Goal: Book appointment/travel/reservation

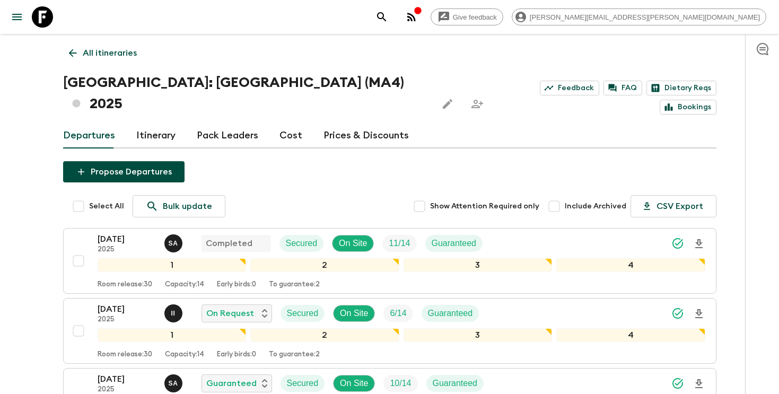
click at [388, 16] on icon "search adventures" at bounding box center [381, 17] width 13 height 13
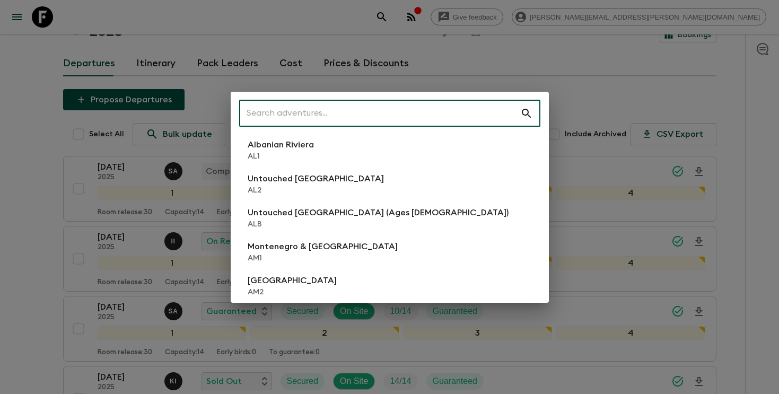
scroll to position [72, 0]
click at [409, 114] on input "text" at bounding box center [379, 114] width 281 height 30
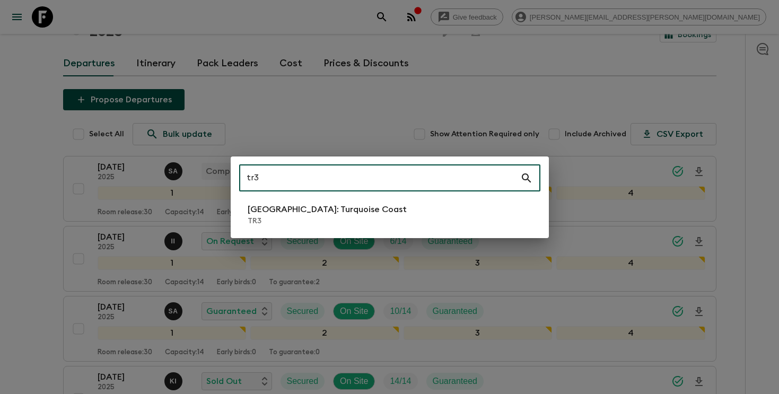
type input "tr3"
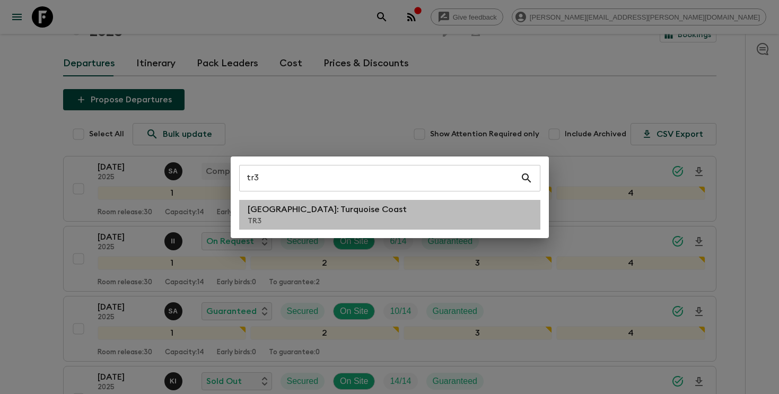
click at [313, 222] on p "TR3" at bounding box center [327, 221] width 159 height 11
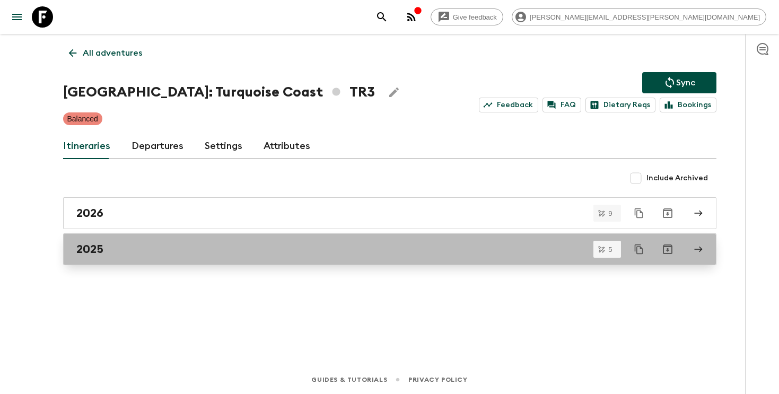
click at [86, 247] on h2 "2025" at bounding box center [89, 249] width 27 height 14
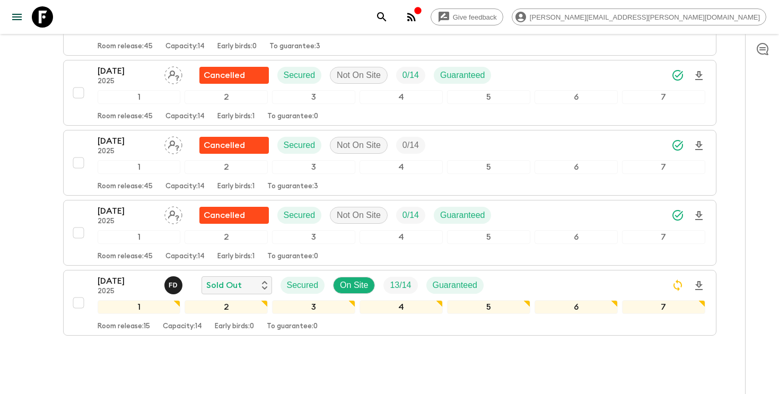
scroll to position [255, 0]
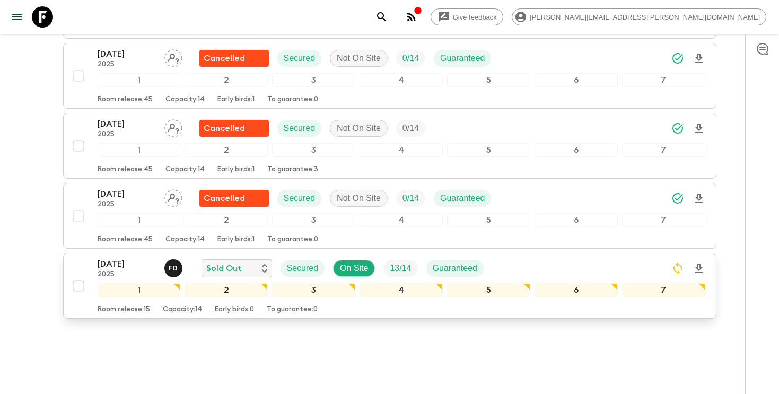
click at [538, 258] on div "[DATE] 2025 F D Sold Out Secured On Site 13 / 14 Guaranteed" at bounding box center [402, 268] width 608 height 21
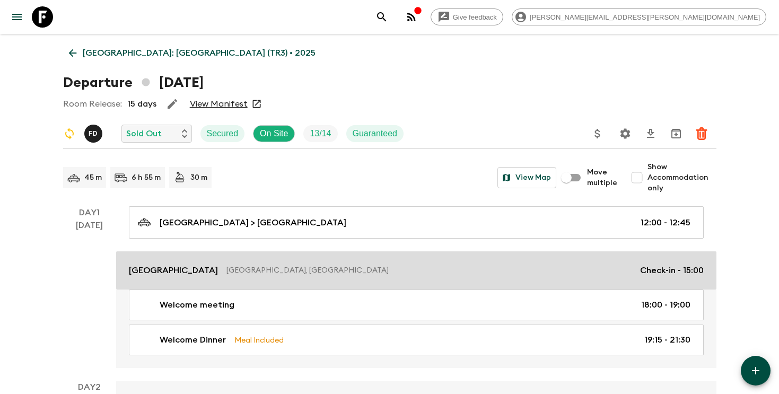
click at [525, 266] on p "[GEOGRAPHIC_DATA], [GEOGRAPHIC_DATA]" at bounding box center [428, 270] width 405 height 11
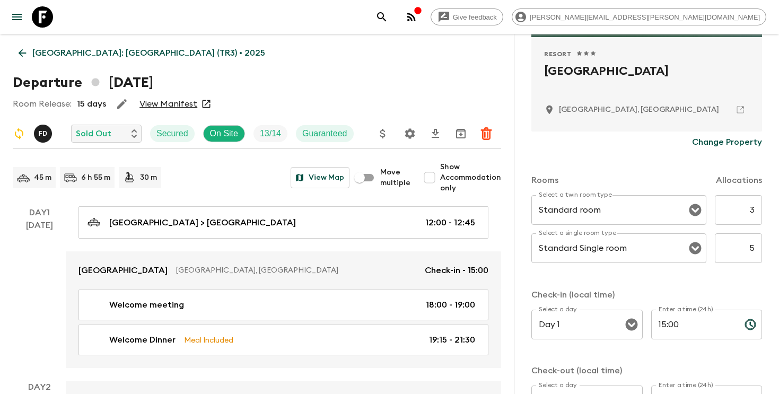
scroll to position [227, 0]
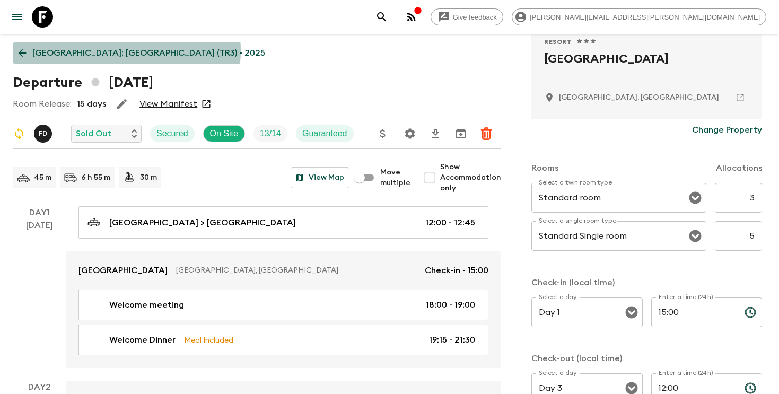
click at [126, 51] on p "[GEOGRAPHIC_DATA]: [GEOGRAPHIC_DATA] (TR3) • 2025" at bounding box center [148, 53] width 233 height 13
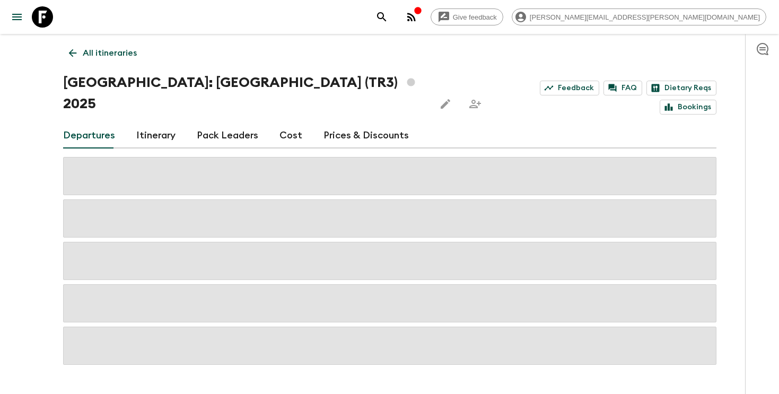
click at [116, 55] on p "All itineraries" at bounding box center [110, 53] width 54 height 13
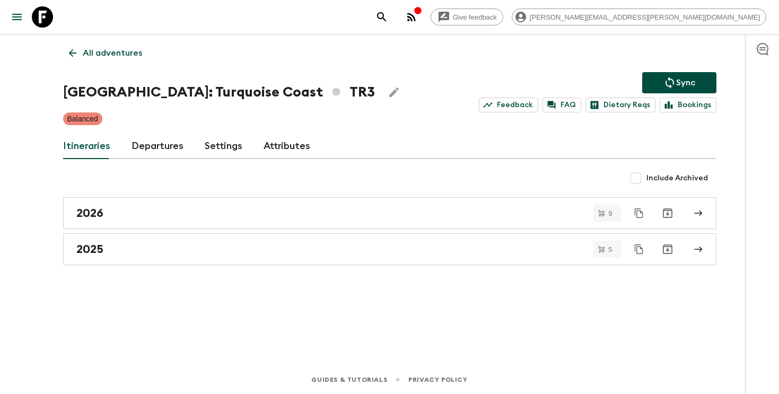
click at [392, 20] on button "search adventures" at bounding box center [381, 16] width 21 height 21
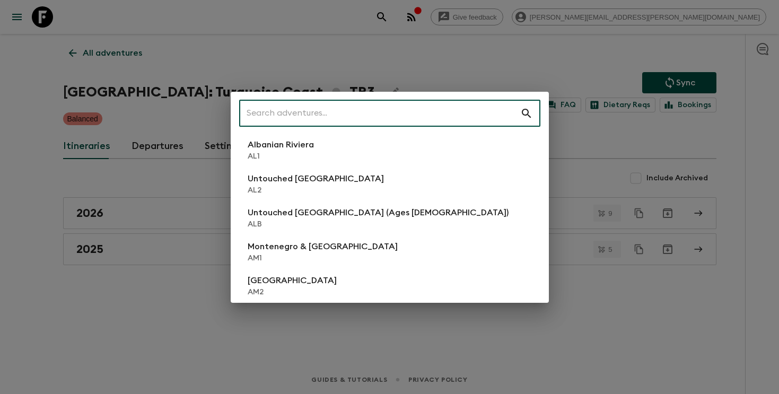
click at [385, 115] on input "text" at bounding box center [379, 114] width 281 height 30
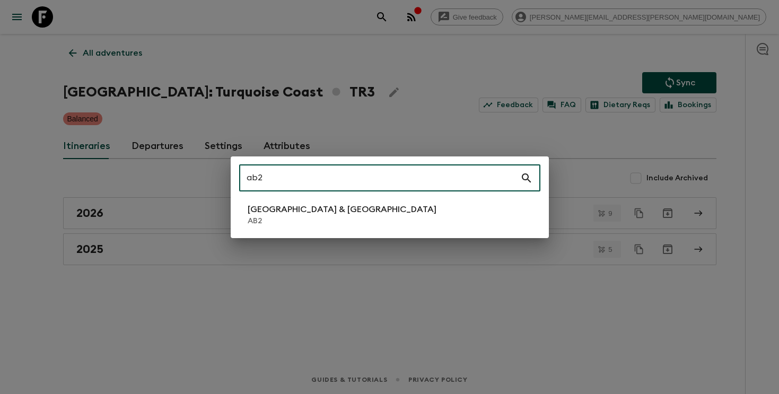
type input "ab2"
click at [326, 222] on li "Argentina & [GEOGRAPHIC_DATA] AB2" at bounding box center [389, 215] width 301 height 30
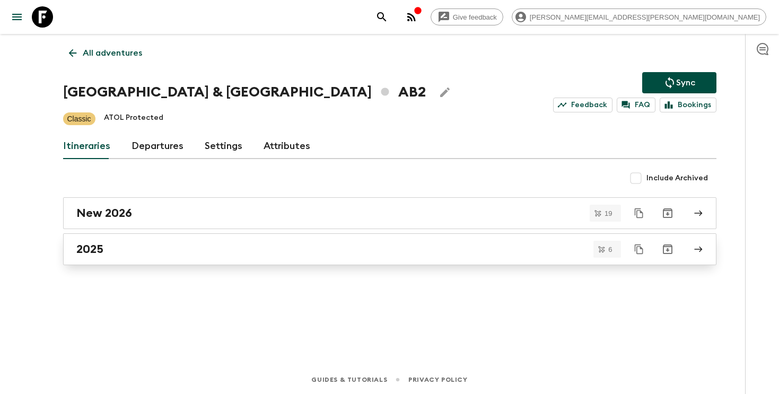
click at [321, 242] on div "2025" at bounding box center [379, 249] width 607 height 14
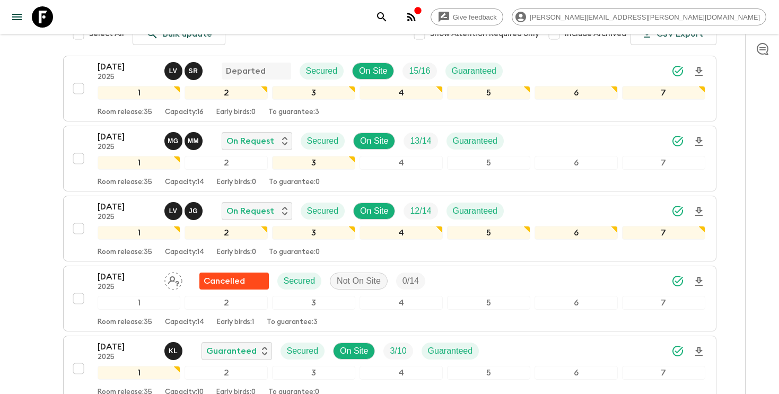
scroll to position [156, 0]
